Goal: Transaction & Acquisition: Purchase product/service

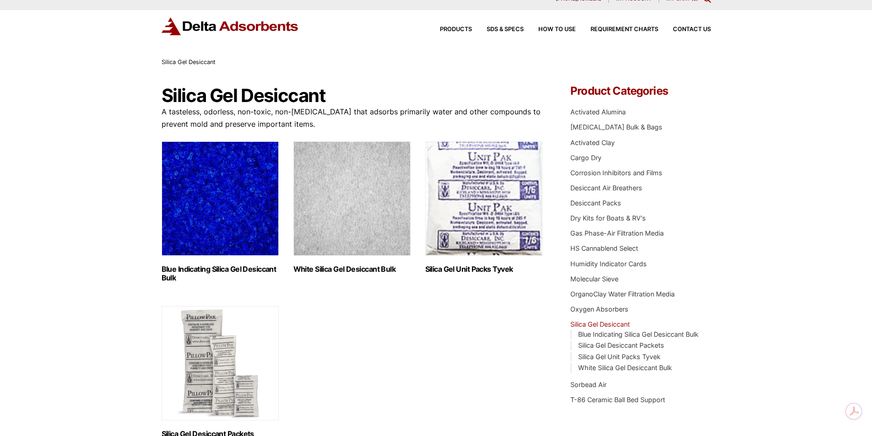
scroll to position [15, 0]
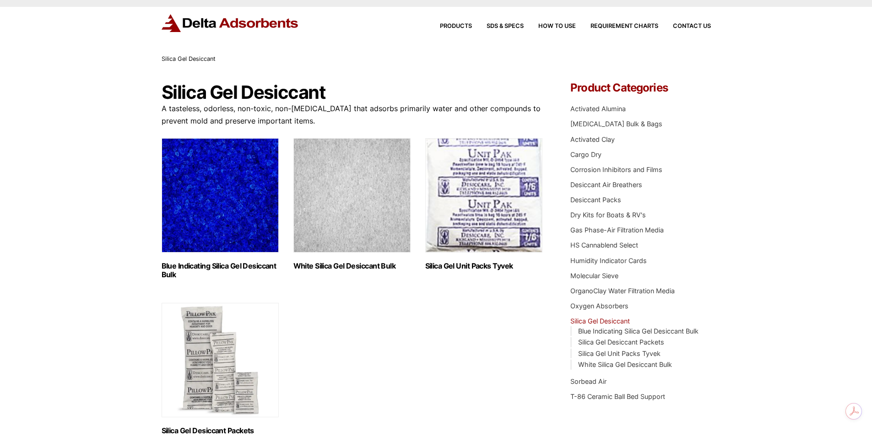
click at [453, 30] on div "Products SDS & SPECS How to Use Requirement Charts Contact Us" at bounding box center [568, 26] width 293 height 13
click at [456, 22] on div "Products SDS & SPECS How to Use Requirement Charts Contact Us" at bounding box center [568, 26] width 293 height 13
click at [458, 27] on span "Products" at bounding box center [456, 26] width 32 height 6
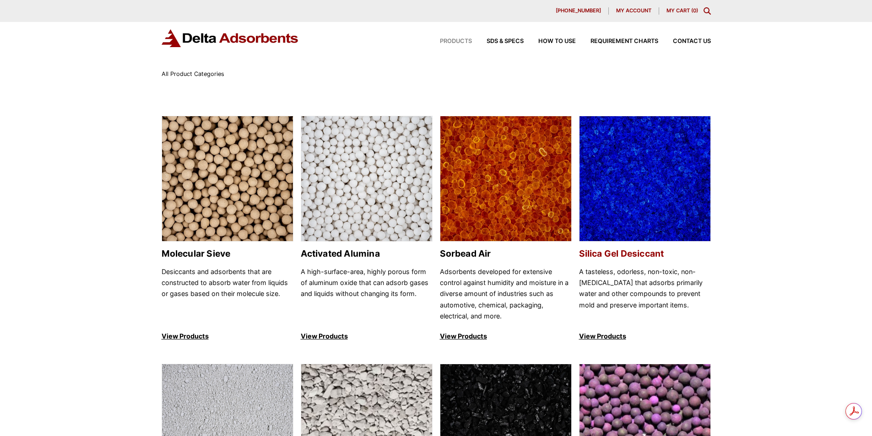
click at [655, 153] on img at bounding box center [645, 179] width 131 height 126
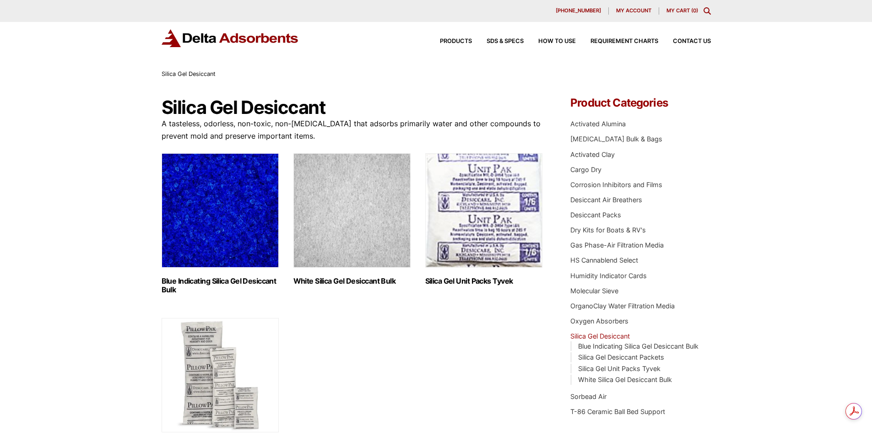
click at [244, 218] on img "Visit product category Blue Indicating Silica Gel Desiccant Bulk" at bounding box center [220, 210] width 117 height 114
